Goal: Find specific page/section

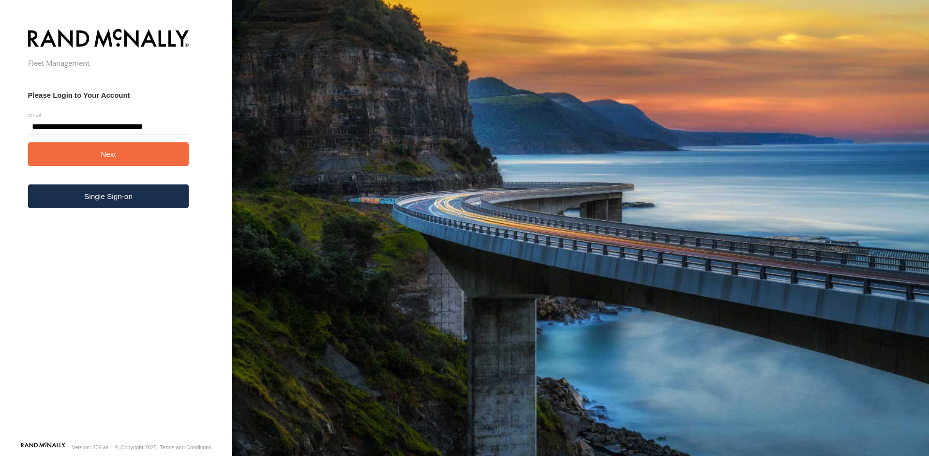
type input "**********"
click at [116, 165] on button "Next" at bounding box center [108, 154] width 161 height 24
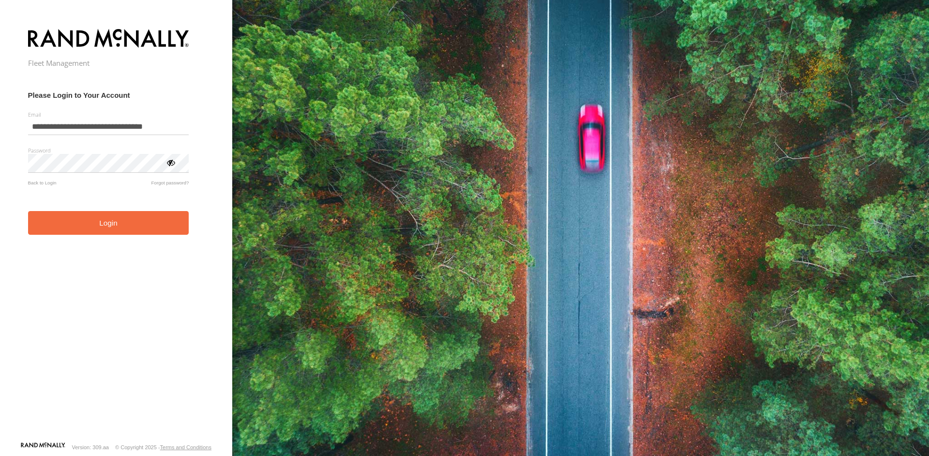
click at [117, 231] on button "Login" at bounding box center [108, 223] width 161 height 24
